Goal: Transaction & Acquisition: Purchase product/service

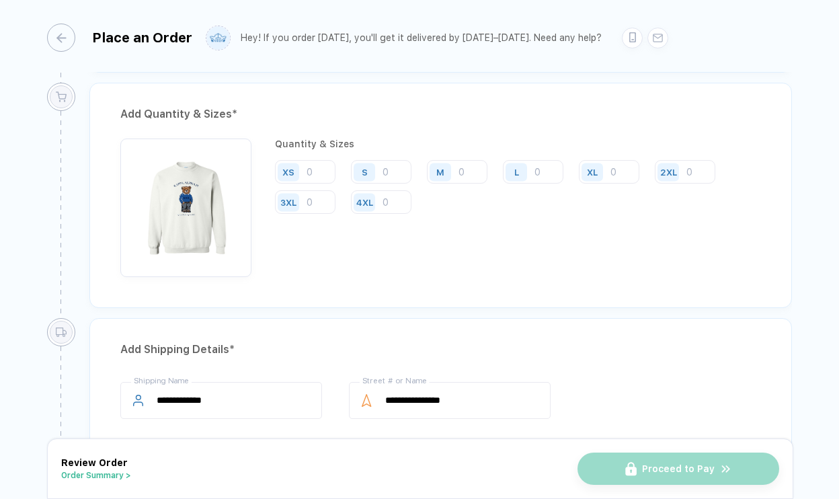
scroll to position [700, 0]
click at [393, 177] on input "number" at bounding box center [381, 171] width 60 height 24
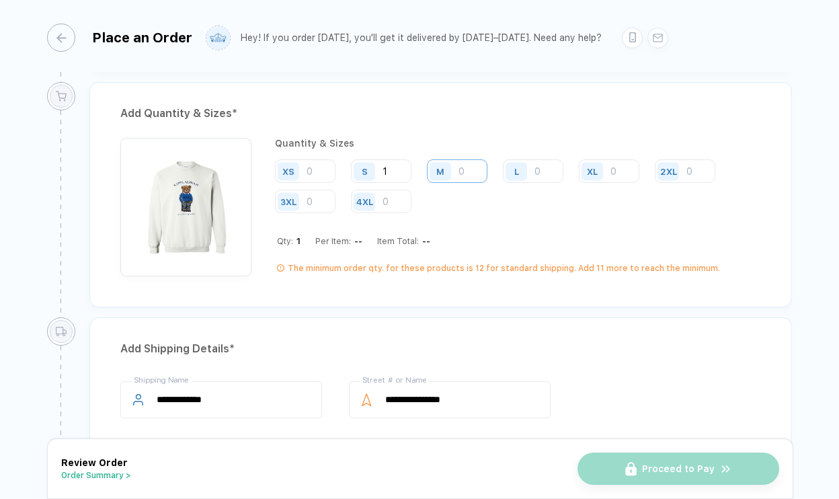
type input "1"
click at [460, 173] on input "number" at bounding box center [457, 171] width 60 height 24
type input "3"
click at [544, 177] on input "number" at bounding box center [533, 171] width 60 height 24
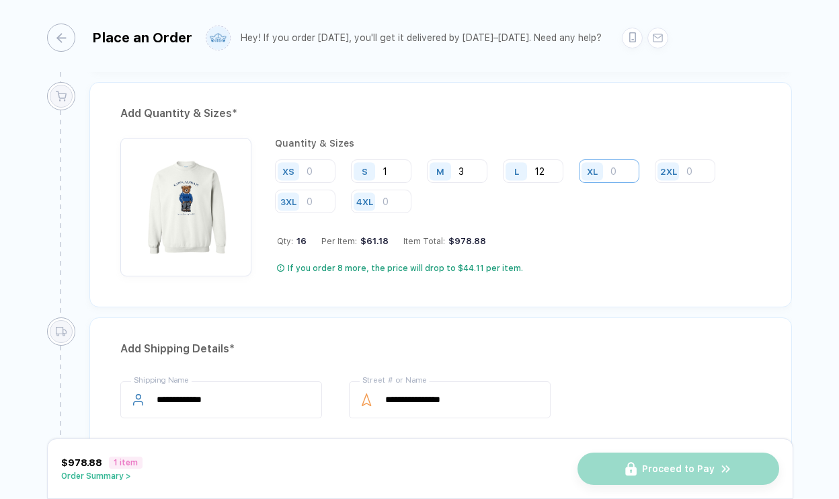
type input "12"
click at [621, 169] on input "number" at bounding box center [609, 171] width 60 height 24
type input "1"
type input "2"
click at [539, 167] on input "12" at bounding box center [533, 171] width 60 height 24
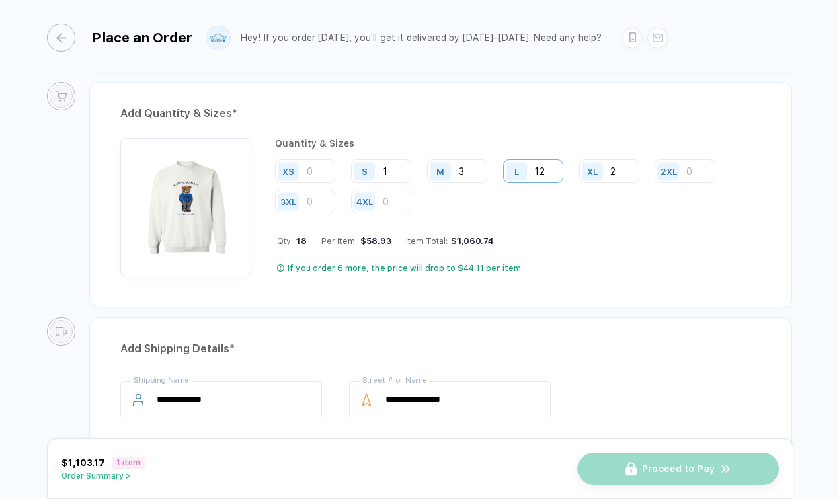
click at [539, 167] on input "12" at bounding box center [533, 171] width 60 height 24
type input "36"
click at [621, 165] on input "2" at bounding box center [609, 171] width 60 height 24
type input "11"
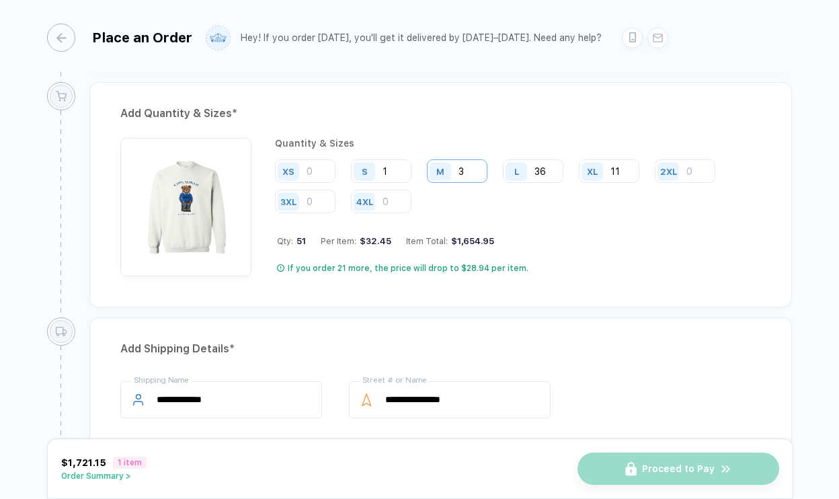
click at [465, 175] on input "3" at bounding box center [457, 171] width 60 height 24
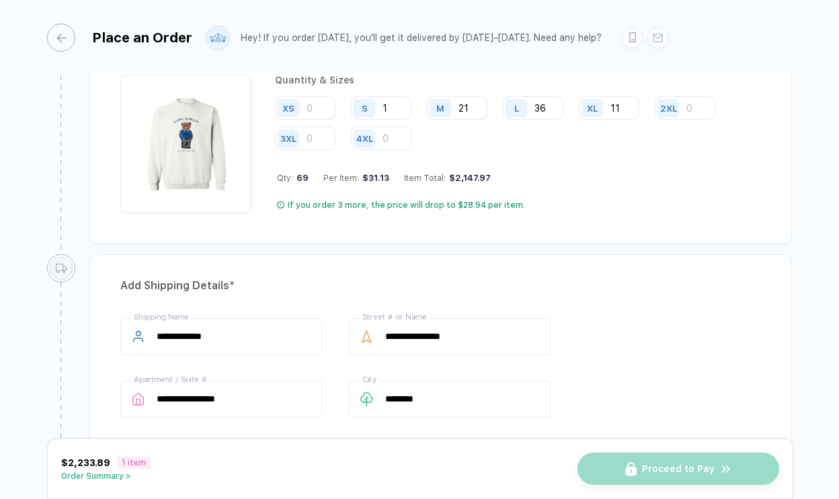
scroll to position [803, 0]
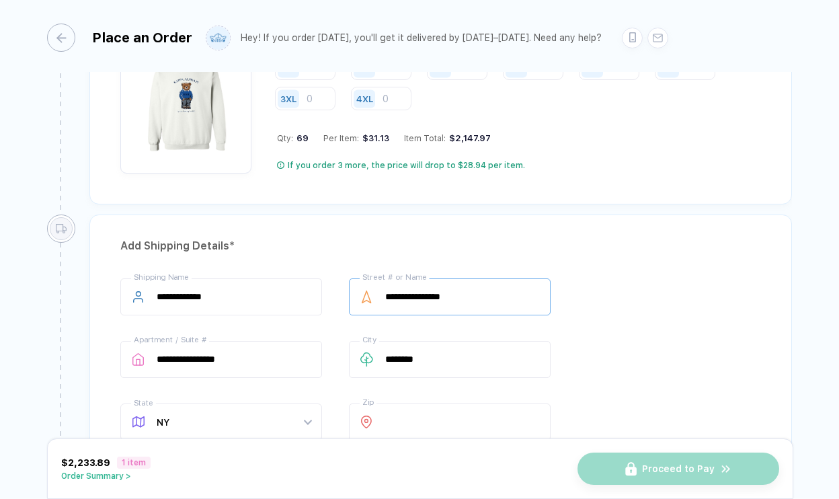
type input "21"
click at [419, 303] on input "**********" at bounding box center [450, 296] width 202 height 37
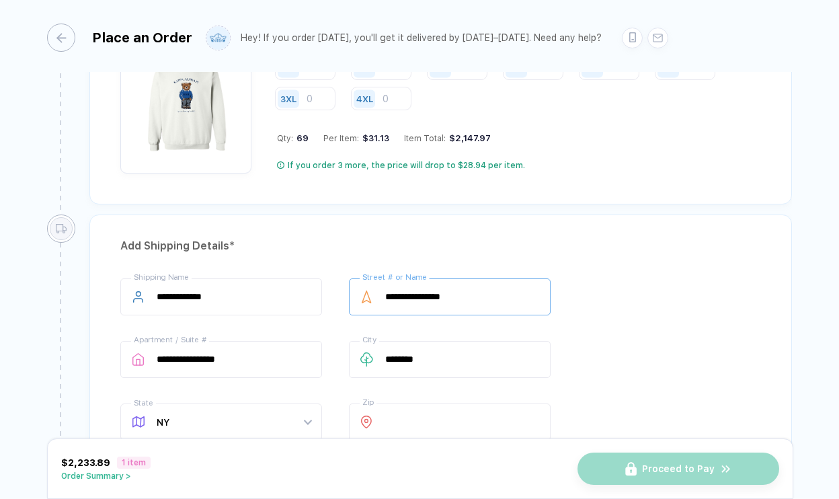
click at [419, 303] on input "**********" at bounding box center [450, 296] width 202 height 37
type input "*********"
click at [268, 350] on input "**********" at bounding box center [221, 359] width 202 height 37
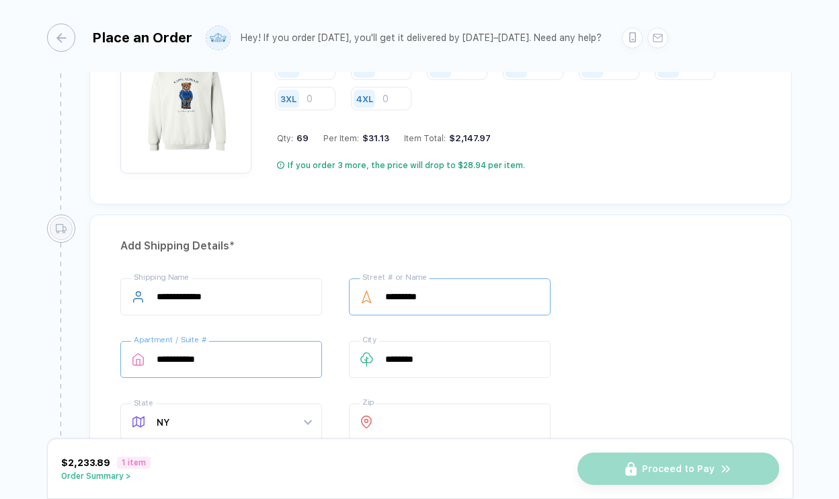
type input "**********"
click at [426, 307] on input "*********" at bounding box center [450, 296] width 202 height 37
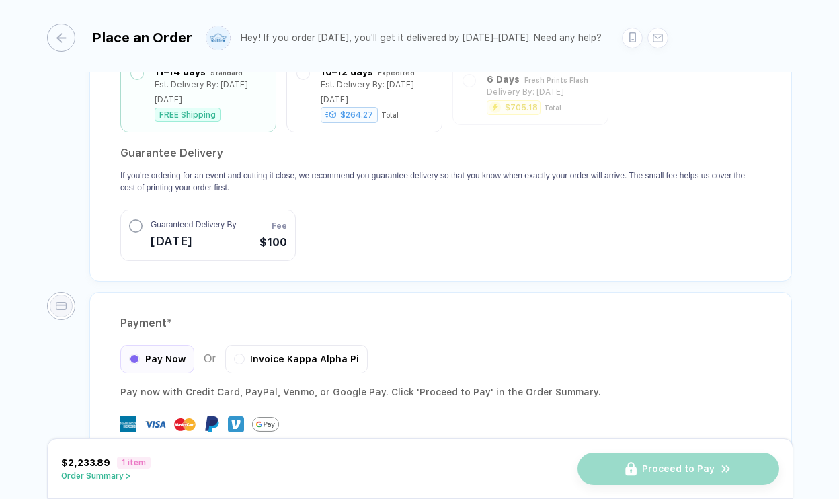
scroll to position [1295, 0]
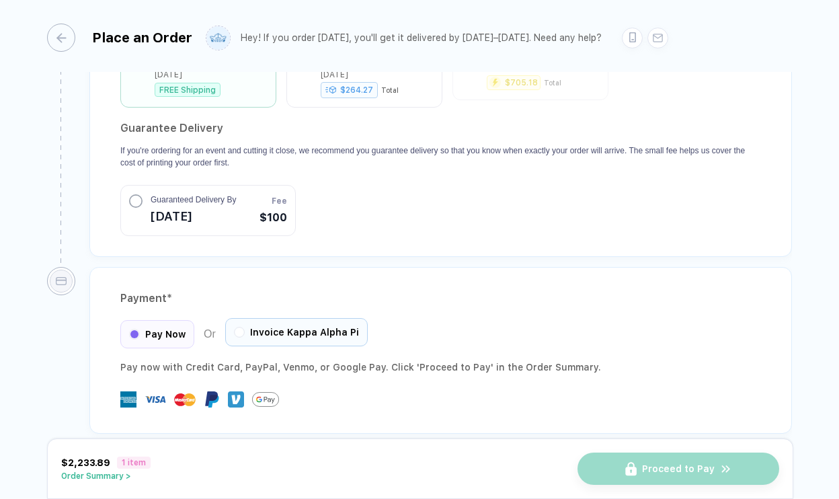
type input "**********"
click at [317, 324] on div "Invoice Kappa Alpha Pi" at bounding box center [296, 332] width 142 height 28
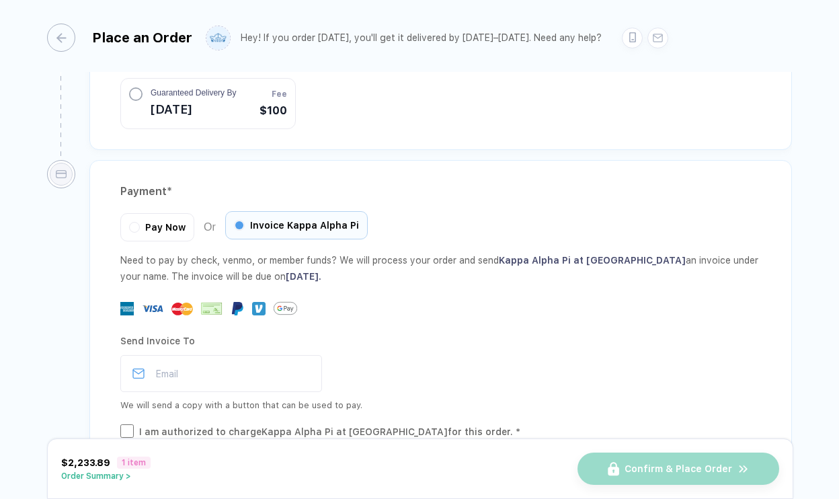
scroll to position [1428, 0]
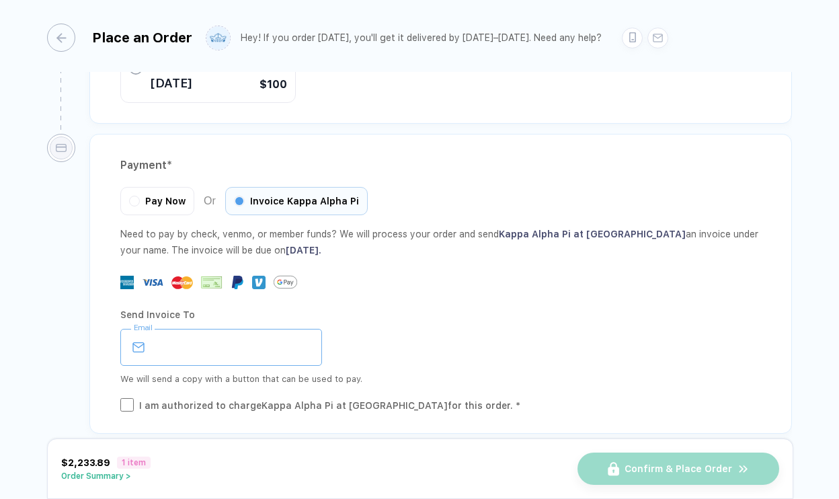
click at [304, 336] on input "email" at bounding box center [221, 347] width 202 height 37
type input "**********"
click at [271, 398] on div "I am authorized to charge Kappa Alpha Pi at [GEOGRAPHIC_DATA] for this order. *" at bounding box center [329, 405] width 381 height 15
click at [124, 476] on button "Order Summary >" at bounding box center [105, 475] width 89 height 9
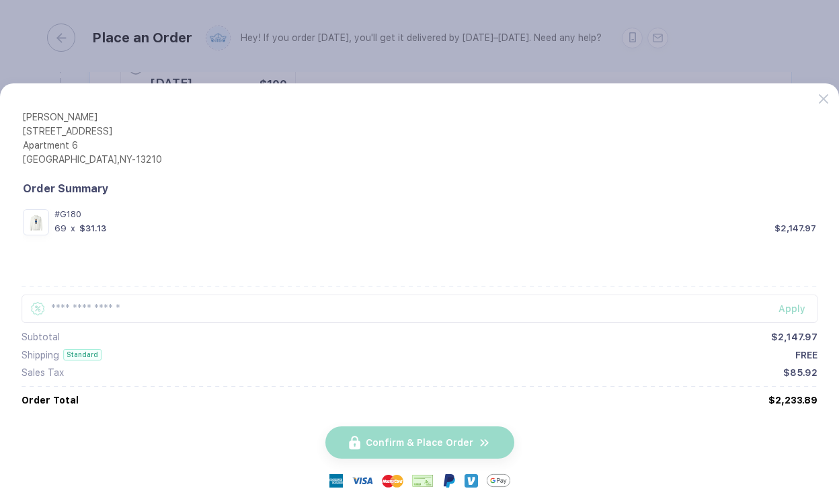
scroll to position [61, 0]
click at [415, 55] on button "button" at bounding box center [419, 249] width 839 height 499
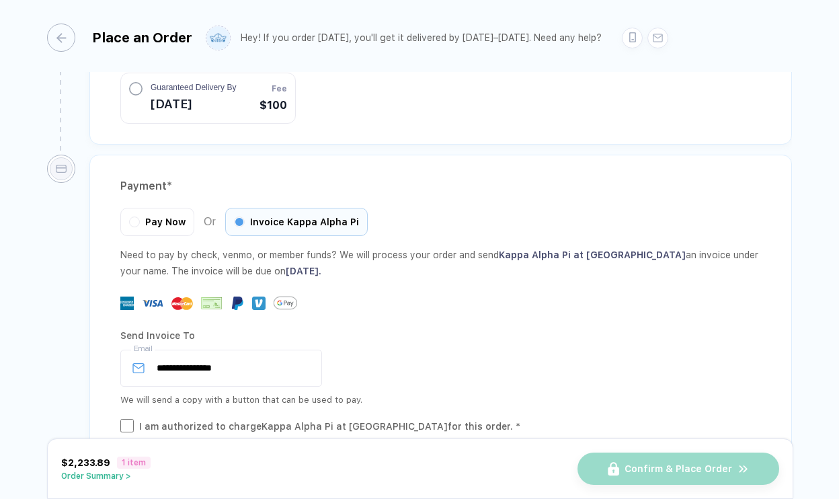
scroll to position [1428, 0]
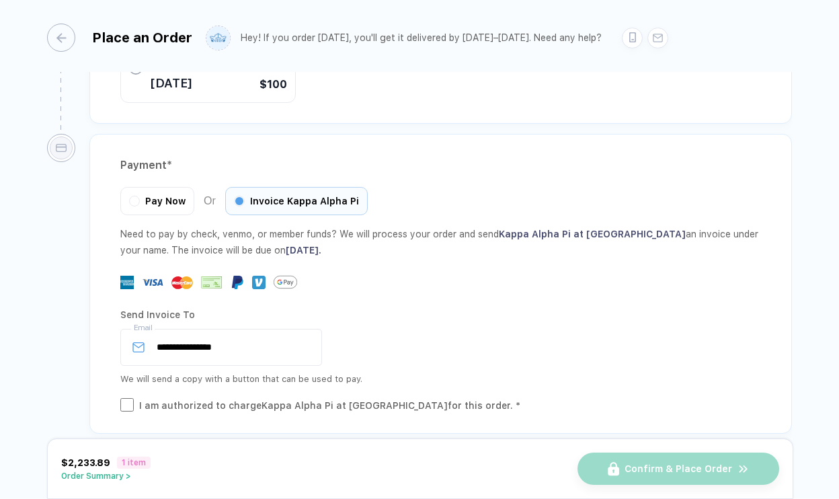
click at [607, 473] on div "Confirm & Place Order" at bounding box center [678, 468] width 202 height 32
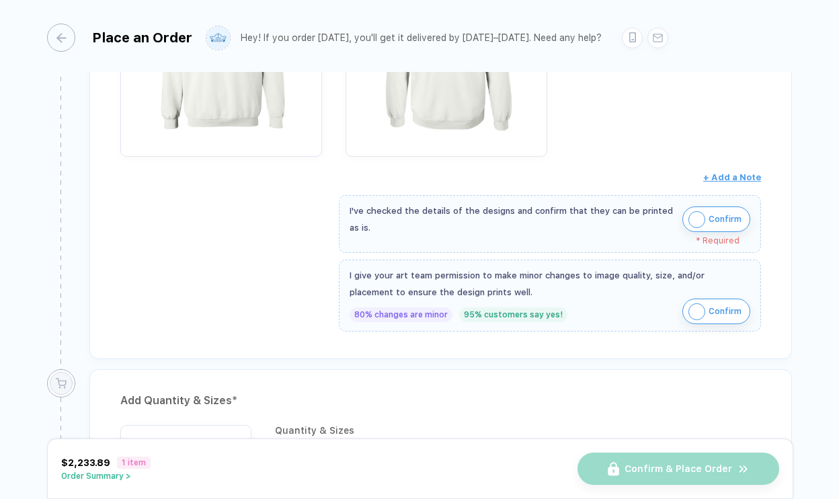
scroll to position [391, 0]
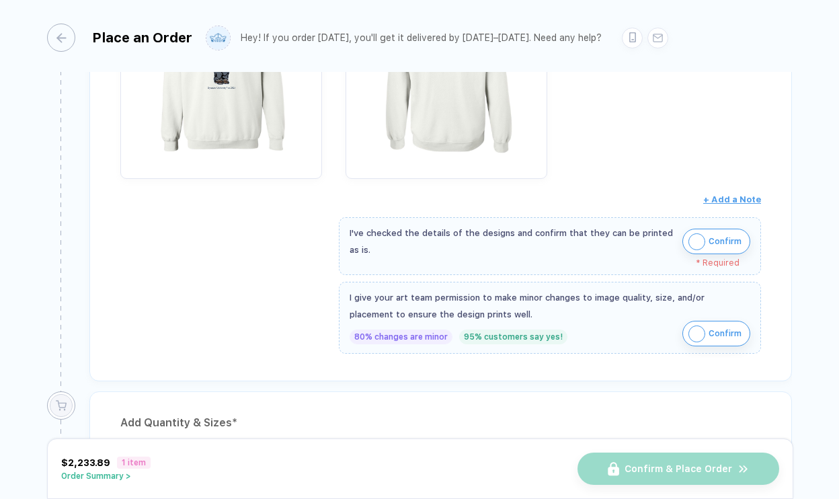
click at [698, 237] on img "button" at bounding box center [696, 241] width 17 height 17
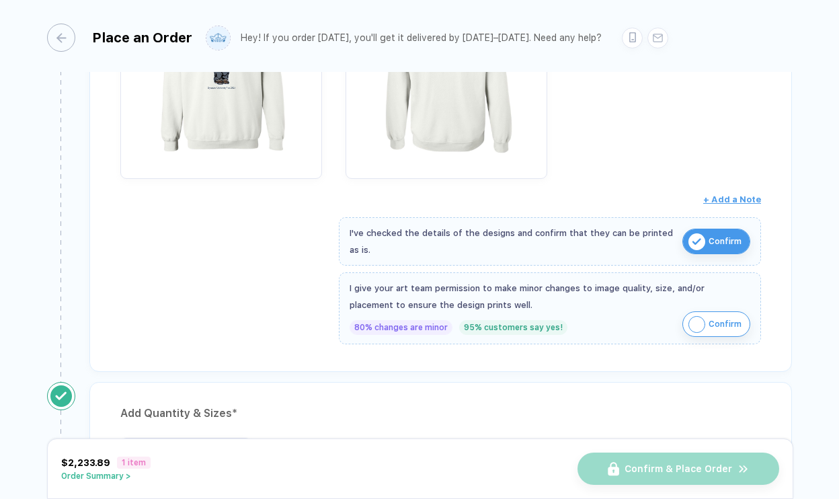
click at [701, 326] on img "button" at bounding box center [696, 324] width 17 height 17
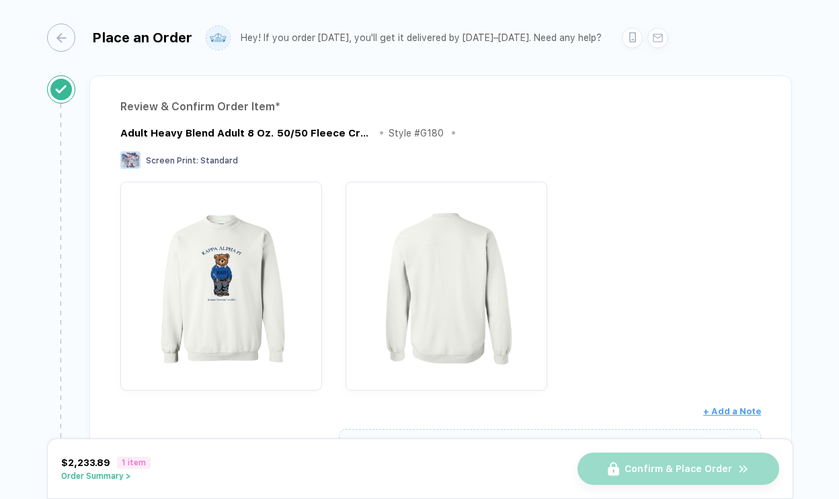
scroll to position [120, 0]
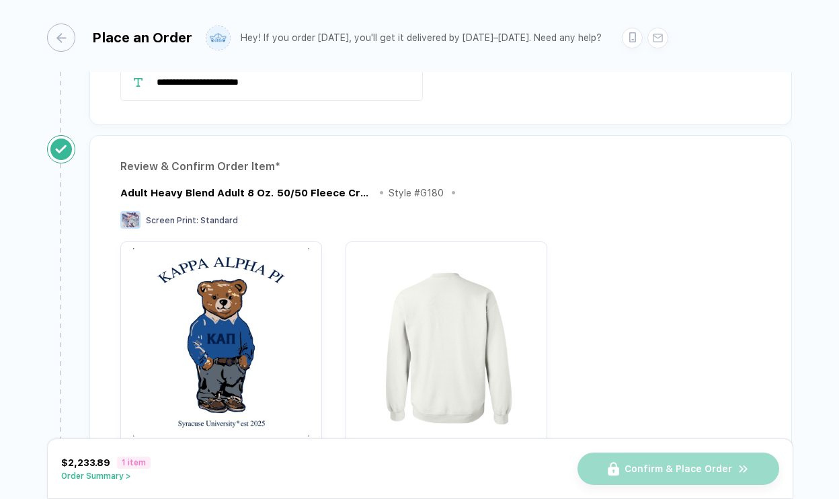
click at [225, 392] on img "button" at bounding box center [221, 342] width 188 height 188
click at [226, 392] on img "button" at bounding box center [221, 342] width 188 height 188
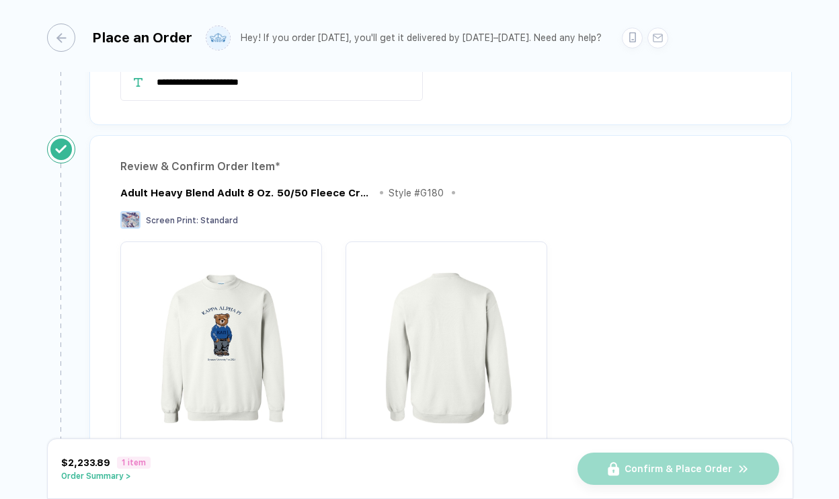
click at [499, 235] on div "Adult Heavy Blend Adult 8 Oz. 50/50 Fleece Crew Style # G180 Screen Print : Sta…" at bounding box center [440, 333] width 640 height 298
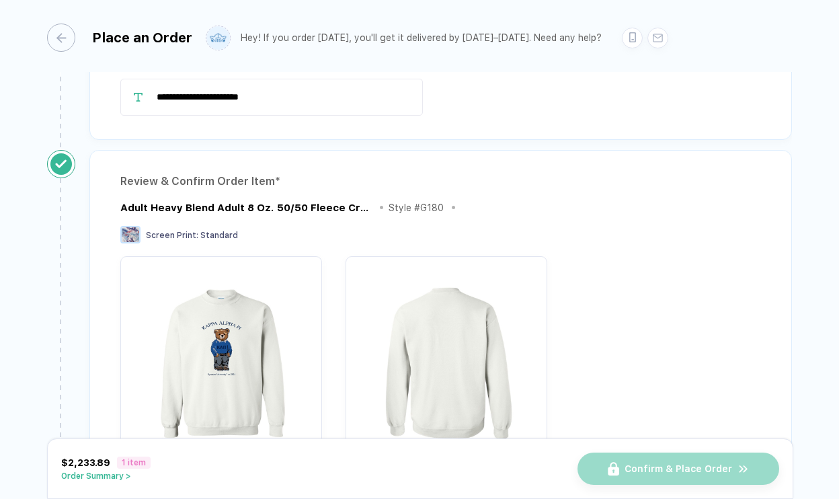
scroll to position [0, 0]
